Goal: Navigation & Orientation: Find specific page/section

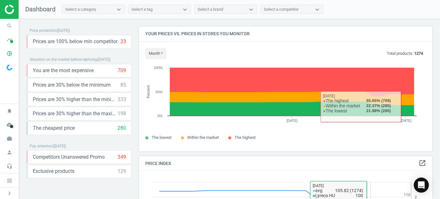
scroll to position [154, 298]
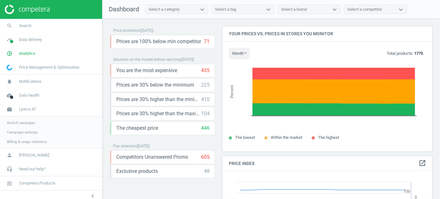
scroll to position [154, 215]
click at [26, 124] on span "Switch campaign" at bounding box center [21, 122] width 28 height 5
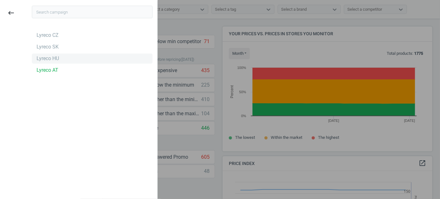
click at [57, 59] on div "Lyreco HU" at bounding box center [48, 58] width 22 height 7
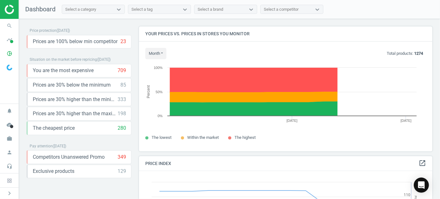
scroll to position [154, 298]
